Goal: Information Seeking & Learning: Find specific fact

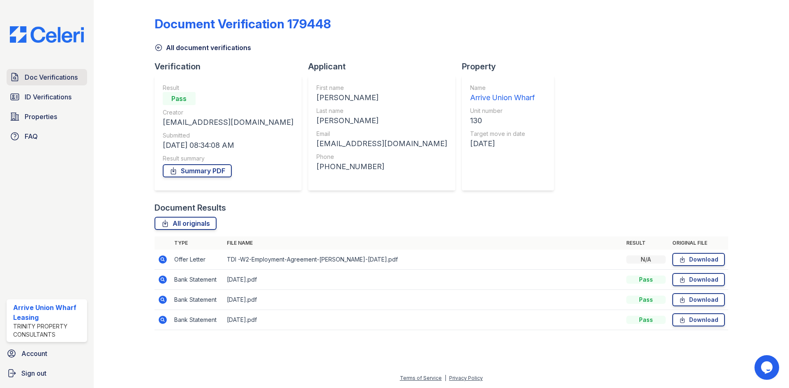
click at [47, 76] on span "Doc Verifications" at bounding box center [51, 77] width 53 height 10
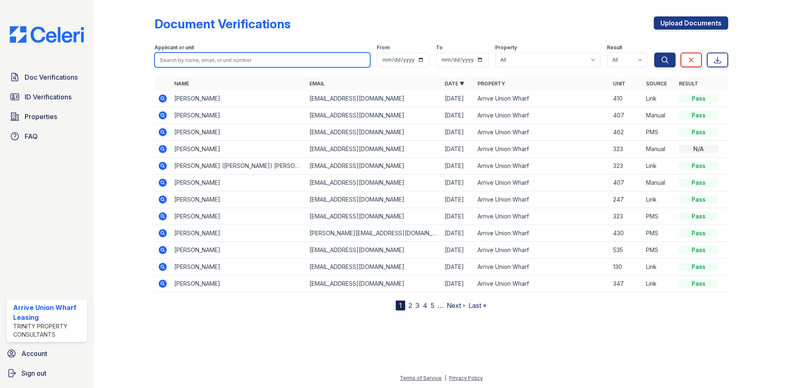
click at [193, 61] on input "search" at bounding box center [262, 60] width 216 height 15
type input "dani"
click at [654, 53] on button "Search" at bounding box center [664, 60] width 21 height 15
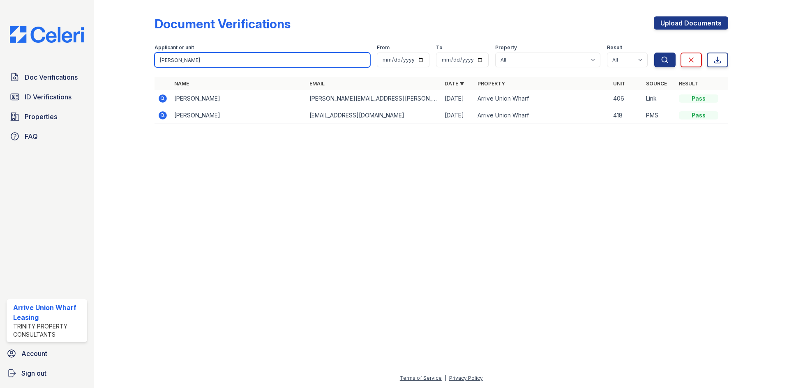
click at [221, 62] on input "dani" at bounding box center [262, 60] width 216 height 15
type input "[PERSON_NAME]"
click at [654, 53] on button "Search" at bounding box center [664, 60] width 21 height 15
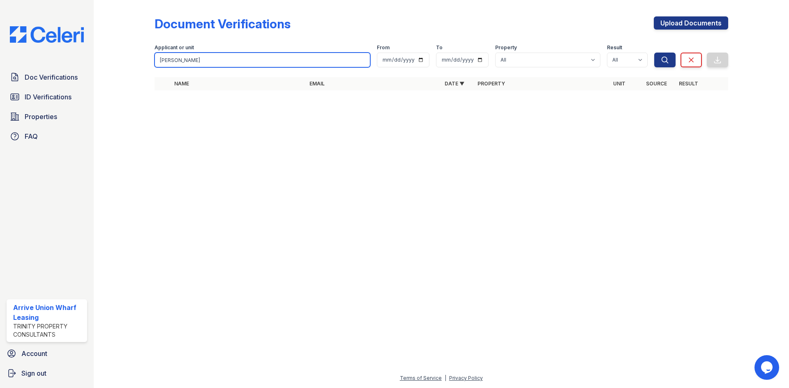
click at [196, 62] on input "[PERSON_NAME]" at bounding box center [262, 60] width 216 height 15
type input "[PERSON_NAME]"
click at [654, 53] on button "Search" at bounding box center [664, 60] width 21 height 15
drag, startPoint x: 127, startPoint y: 58, endPoint x: 87, endPoint y: 58, distance: 40.3
click at [87, 58] on div "Doc Verifications ID Verifications Properties FAQ Arrive Union Wharf Leasing Tr…" at bounding box center [394, 194] width 789 height 388
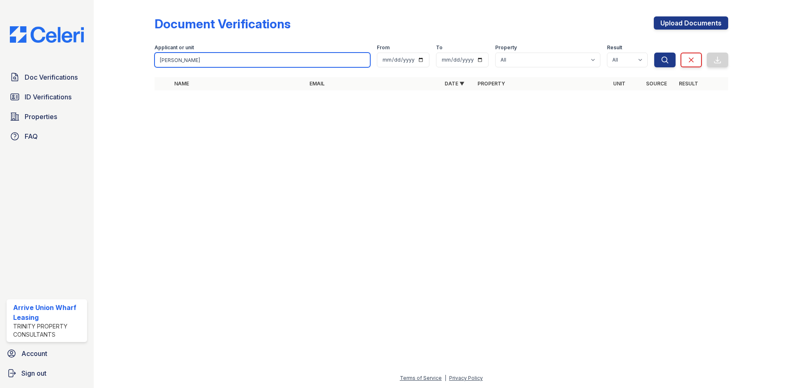
type input "[PERSON_NAME]"
click at [654, 53] on button "Search" at bounding box center [664, 60] width 21 height 15
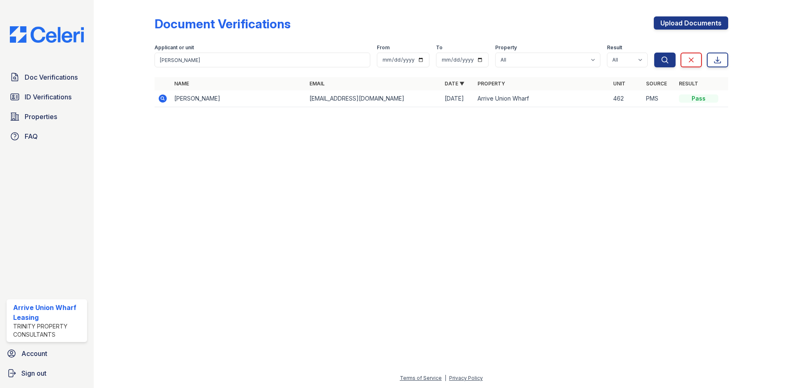
click at [161, 98] on icon at bounding box center [163, 99] width 10 height 10
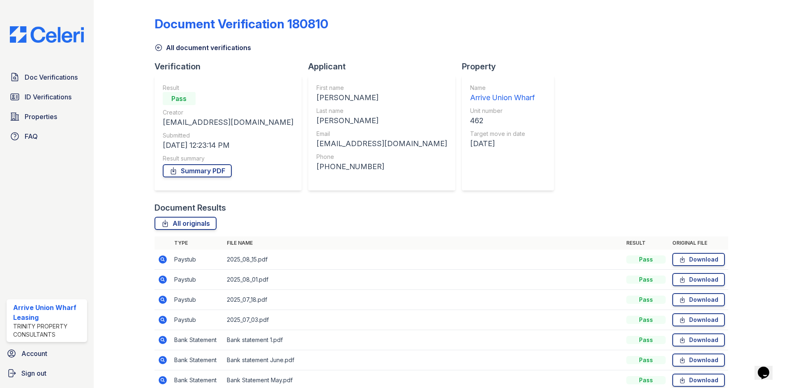
drag, startPoint x: 159, startPoint y: 46, endPoint x: 168, endPoint y: 46, distance: 9.9
click at [159, 46] on icon at bounding box center [158, 48] width 8 height 8
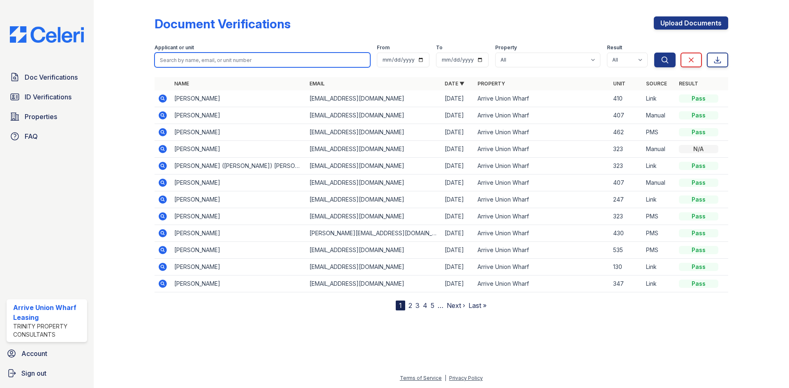
click at [200, 58] on input "search" at bounding box center [262, 60] width 216 height 15
type input "crystal Longhorn"
click at [654, 53] on button "Search" at bounding box center [664, 60] width 21 height 15
